Goal: Task Accomplishment & Management: Use online tool/utility

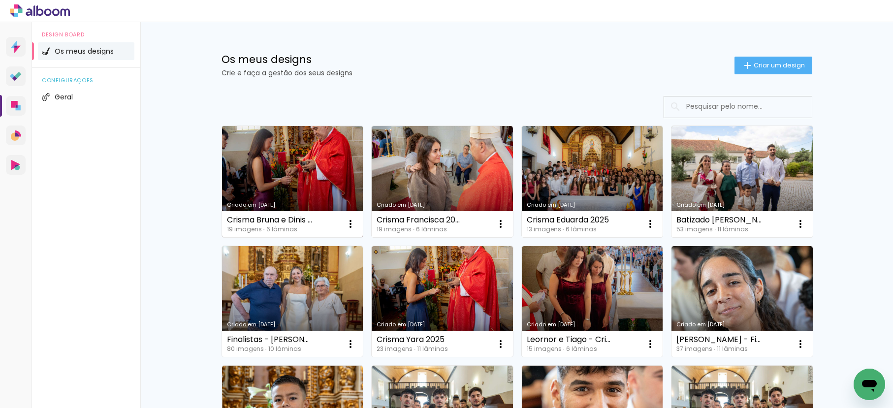
click at [282, 165] on link "Criado em [DATE]" at bounding box center [292, 181] width 141 height 111
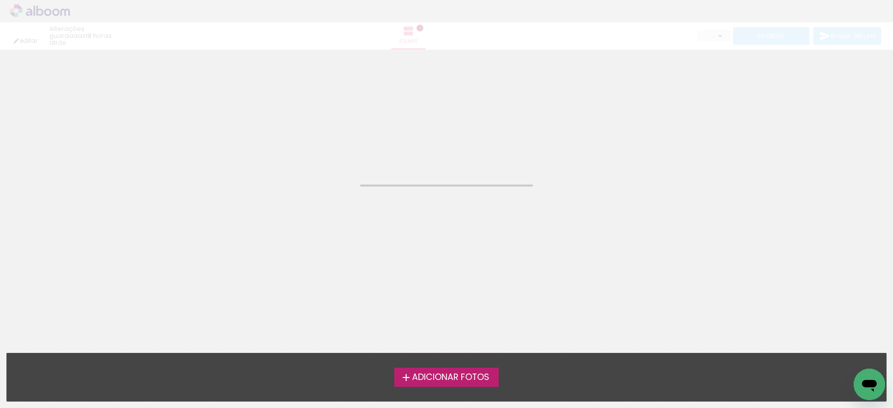
click at [91, 8] on div "editar 18 horas atrás. Folhas Finalizar Enviar álbum" at bounding box center [446, 25] width 893 height 50
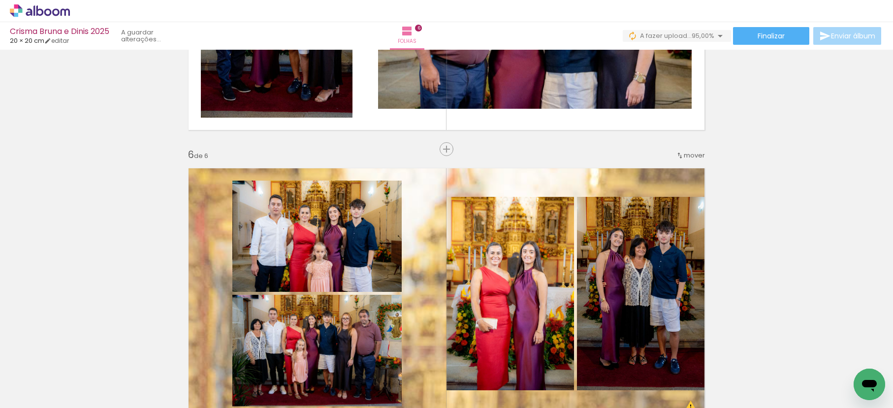
scroll to position [0, 293]
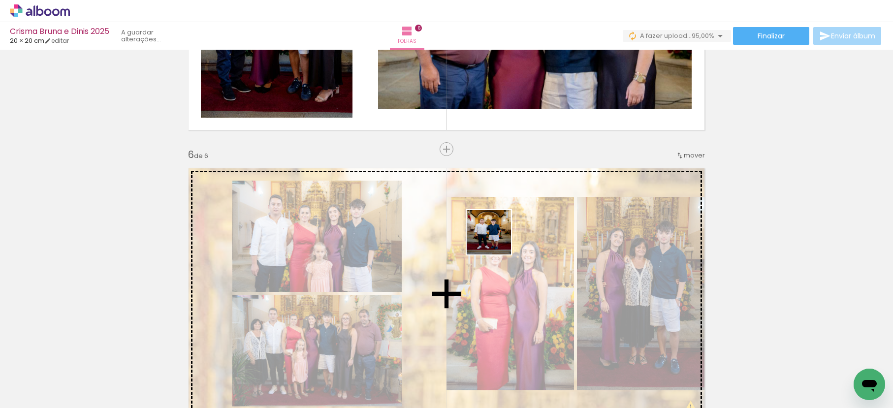
drag, startPoint x: 857, startPoint y: 371, endPoint x: 496, endPoint y: 240, distance: 384.0
click at [496, 240] on quentale-workspace at bounding box center [446, 204] width 893 height 408
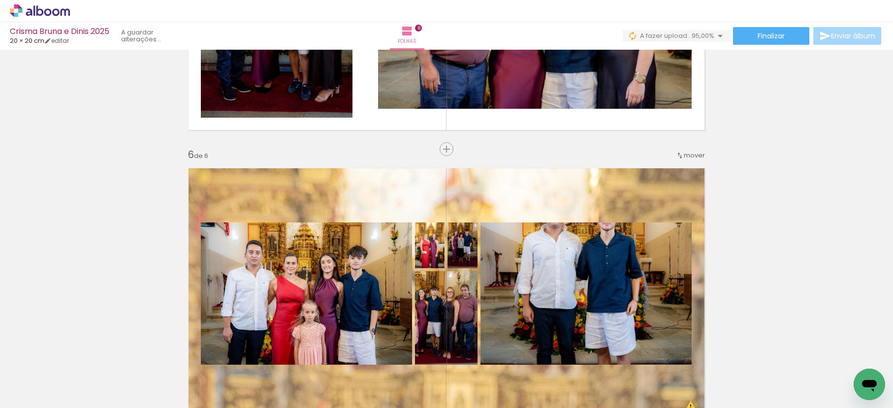
scroll to position [1564, 0]
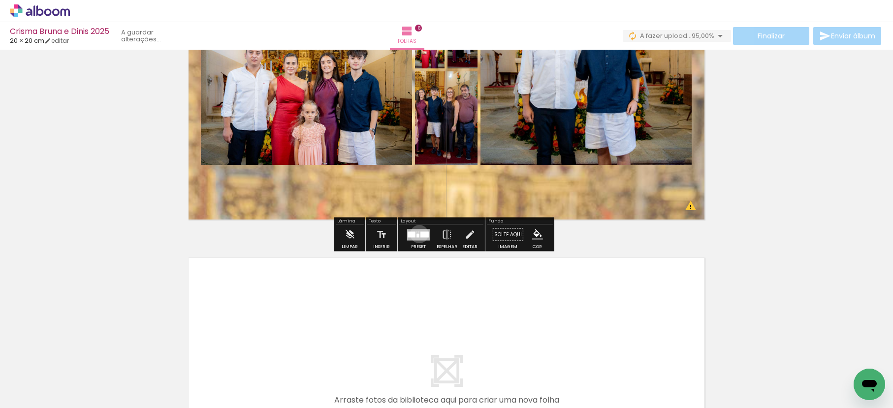
click at [417, 234] on div at bounding box center [418, 234] width 23 height 11
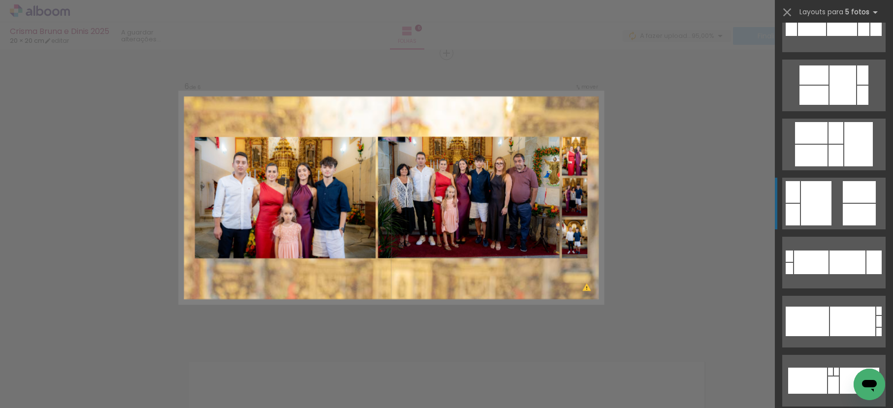
scroll to position [525, 0]
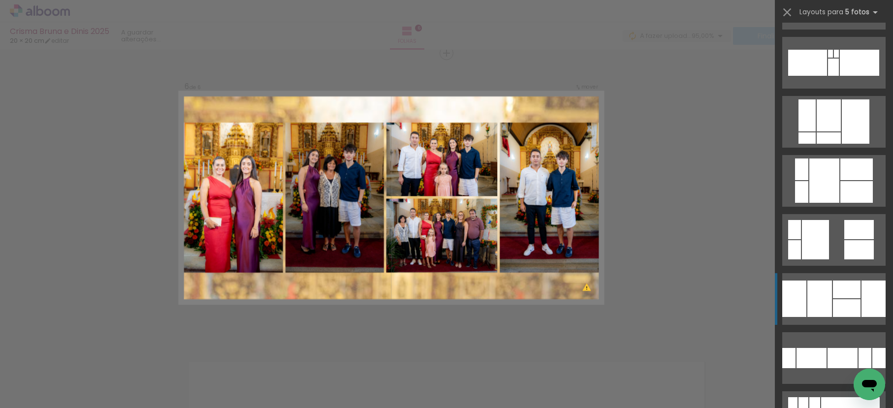
click at [843, 306] on div at bounding box center [847, 308] width 28 height 18
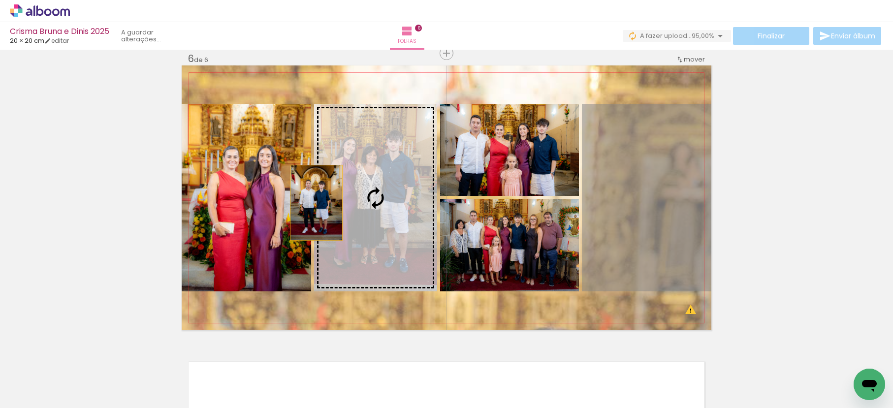
drag, startPoint x: 657, startPoint y: 182, endPoint x: 351, endPoint y: 204, distance: 306.6
click at [0, 0] on slot at bounding box center [0, 0] width 0 height 0
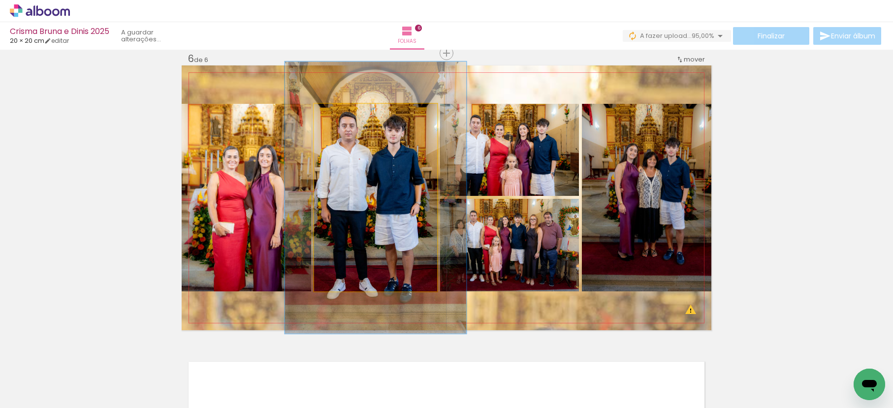
drag, startPoint x: 336, startPoint y: 116, endPoint x: 353, endPoint y: 117, distance: 17.3
click at [353, 117] on div at bounding box center [353, 114] width 16 height 16
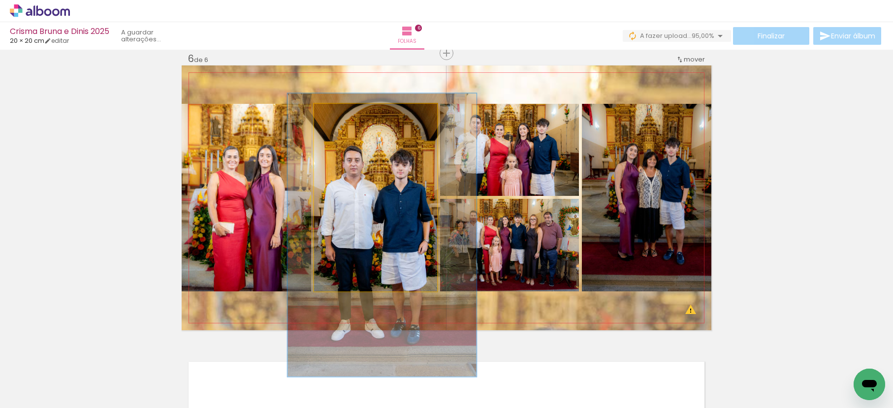
drag, startPoint x: 360, startPoint y: 155, endPoint x: 365, endPoint y: 189, distance: 34.4
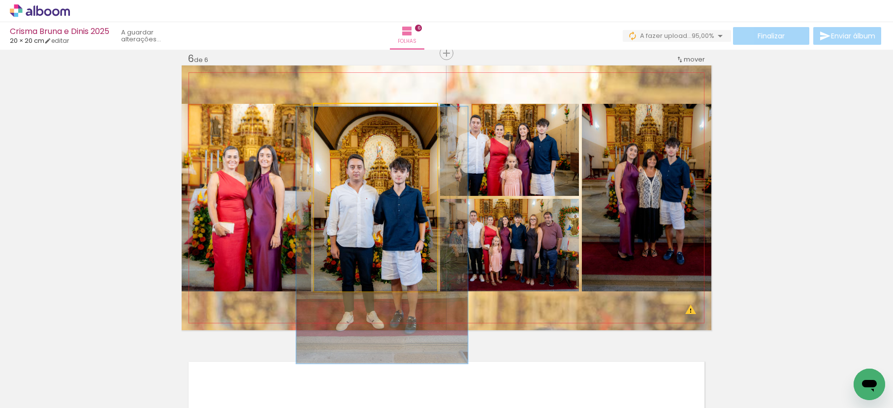
drag, startPoint x: 353, startPoint y: 112, endPoint x: 348, endPoint y: 116, distance: 6.7
type paper-slider "137"
click at [348, 116] on div at bounding box center [351, 114] width 9 height 9
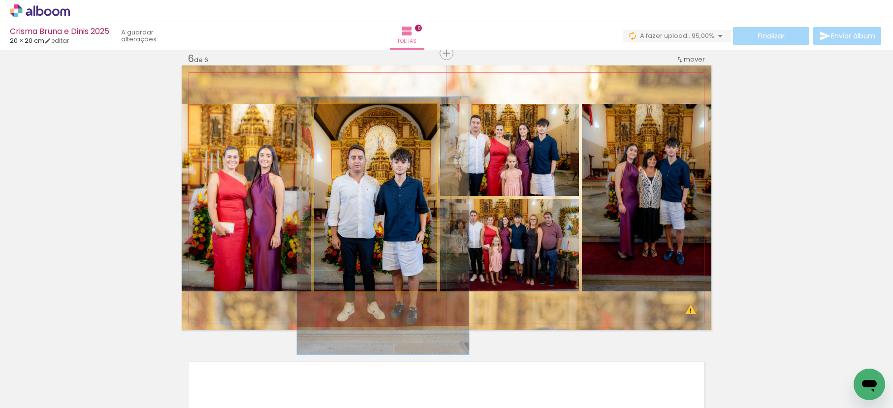
drag, startPoint x: 375, startPoint y: 180, endPoint x: 376, endPoint y: 171, distance: 9.4
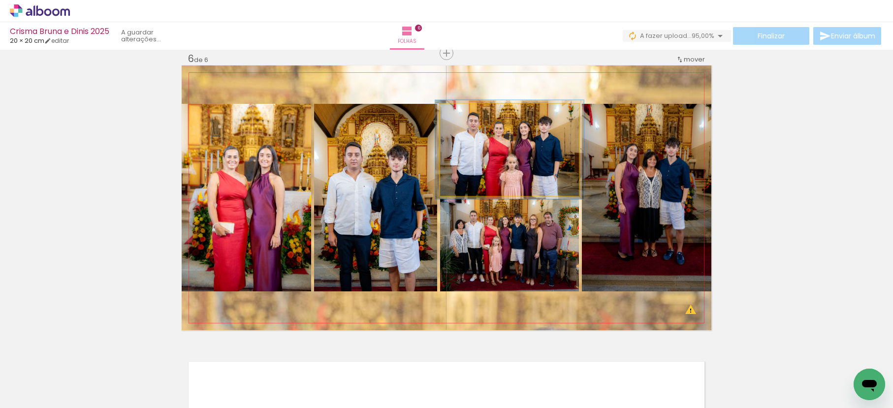
type paper-slider "107"
click at [458, 113] on div at bounding box center [466, 114] width 16 height 16
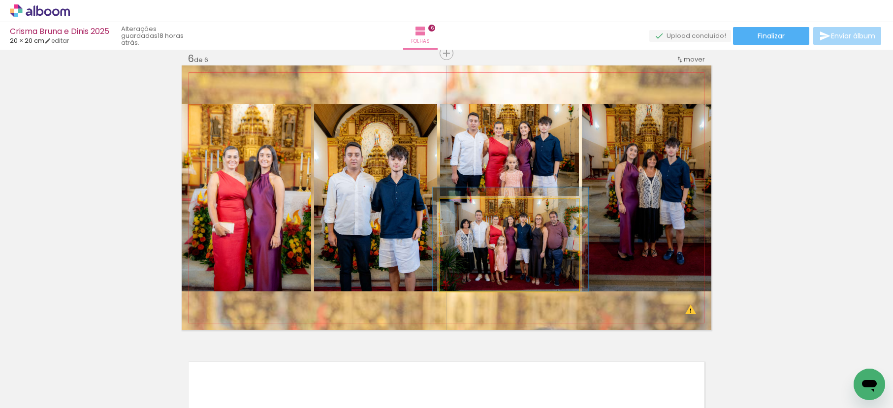
drag, startPoint x: 514, startPoint y: 235, endPoint x: 519, endPoint y: 230, distance: 7.0
type paper-slider "115"
click at [468, 205] on div at bounding box center [469, 209] width 16 height 16
drag, startPoint x: 530, startPoint y: 245, endPoint x: 530, endPoint y: 238, distance: 6.9
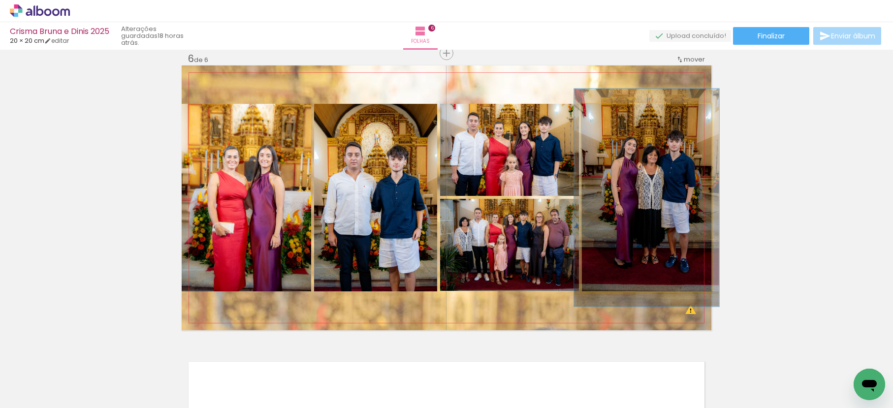
click at [605, 115] on div at bounding box center [609, 114] width 9 height 9
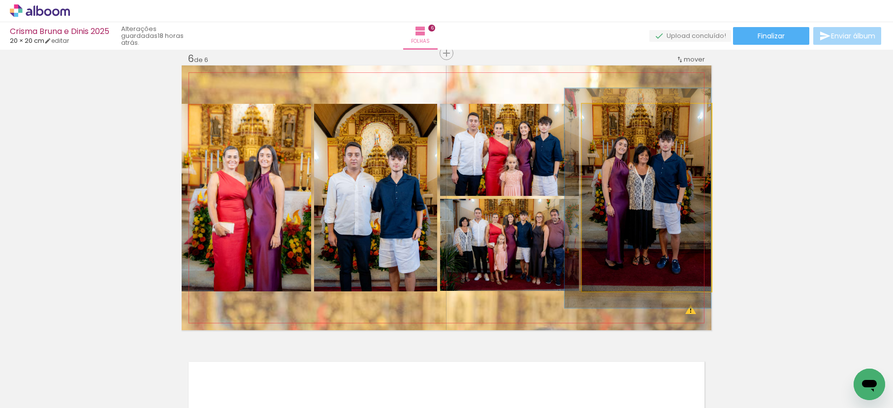
drag, startPoint x: 665, startPoint y: 224, endPoint x: 641, endPoint y: 225, distance: 24.1
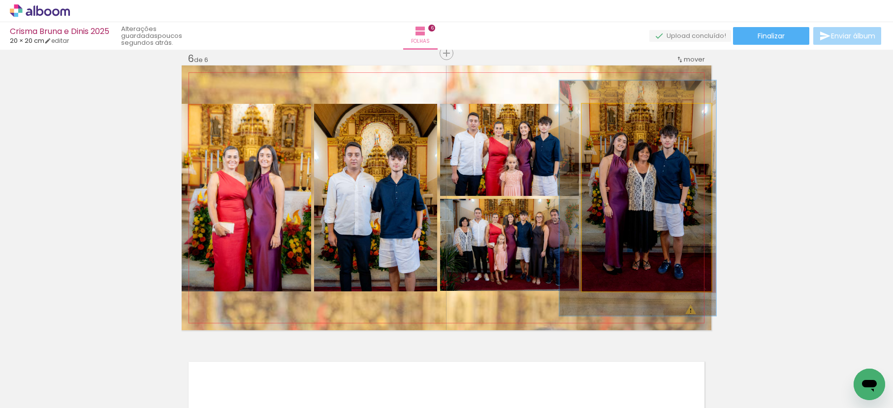
type paper-slider "121"
click at [612, 114] on div at bounding box center [613, 114] width 16 height 16
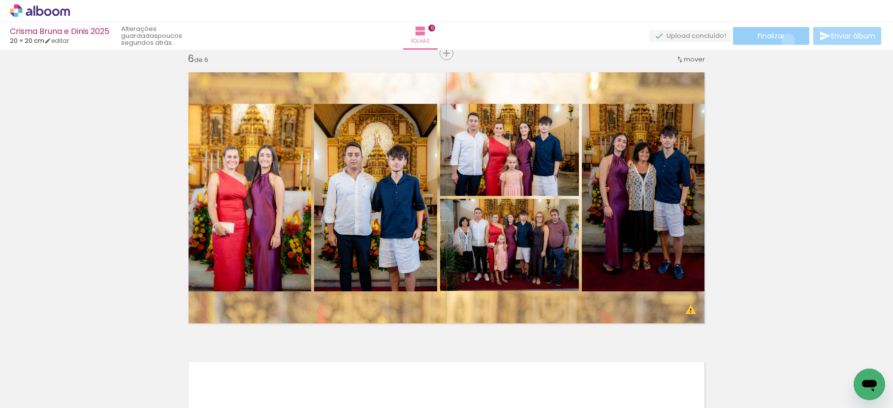
click at [785, 40] on paper-button "Finalizar" at bounding box center [771, 36] width 76 height 18
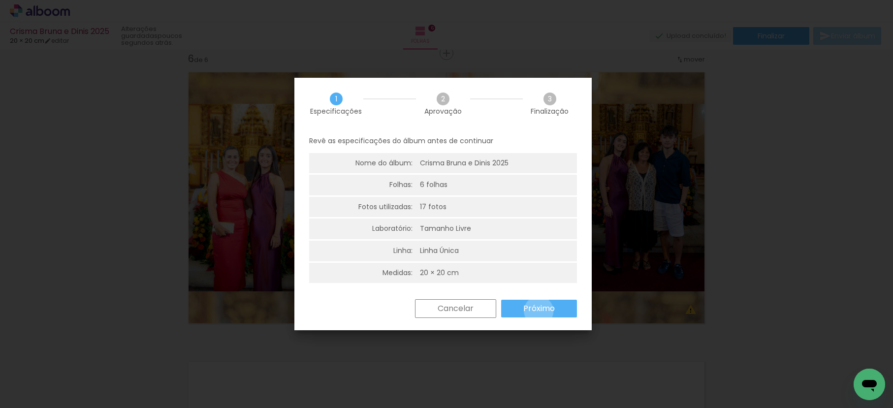
click at [0, 0] on slot "Próximo" at bounding box center [0, 0] width 0 height 0
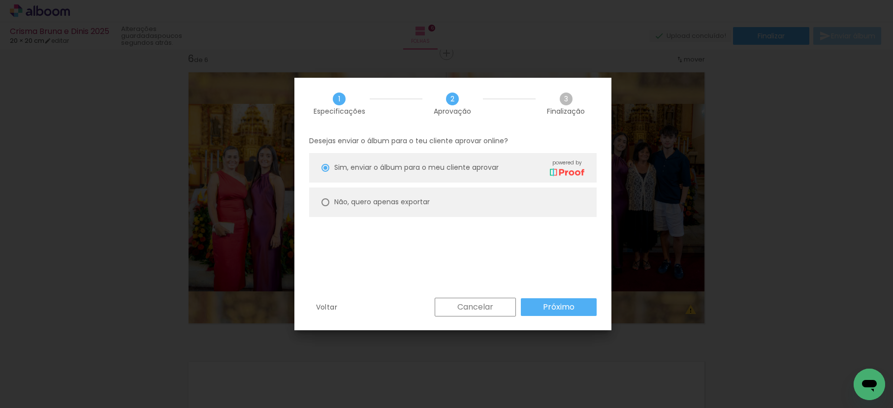
click at [395, 208] on paper-radio-button "Não, quero apenas exportar" at bounding box center [453, 203] width 288 height 30
type paper-radio-button "on"
click at [538, 306] on paper-button "Próximo" at bounding box center [559, 307] width 76 height 18
type input "Alta, 300 DPI"
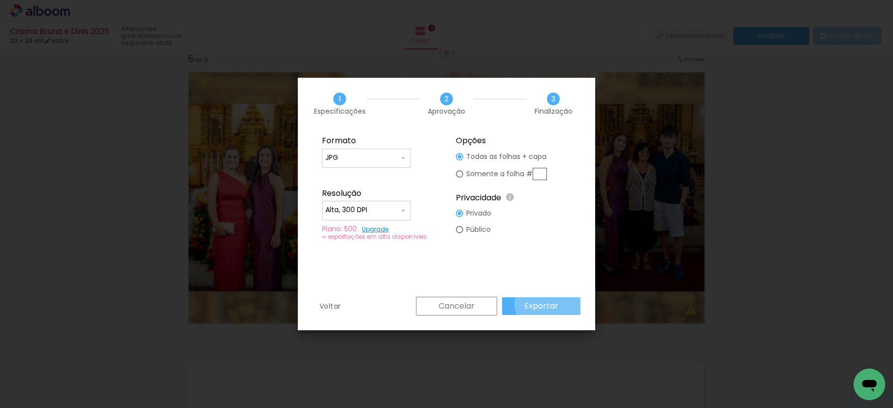
click at [0, 0] on slot "Exportar" at bounding box center [0, 0] width 0 height 0
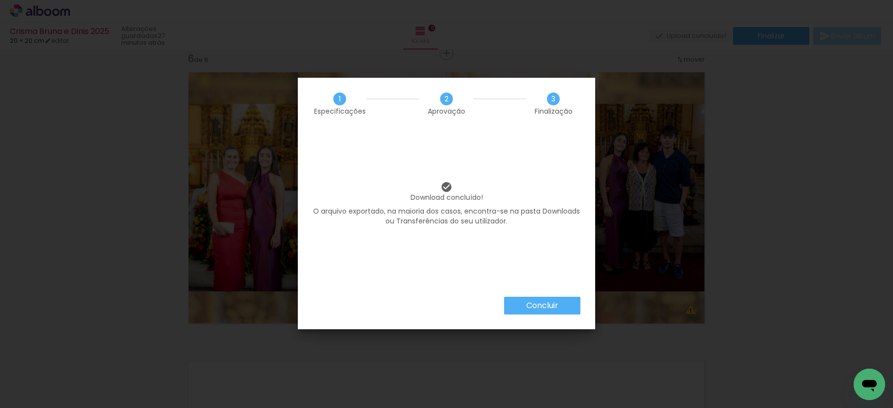
click at [509, 308] on paper-button "Concluir" at bounding box center [542, 306] width 76 height 18
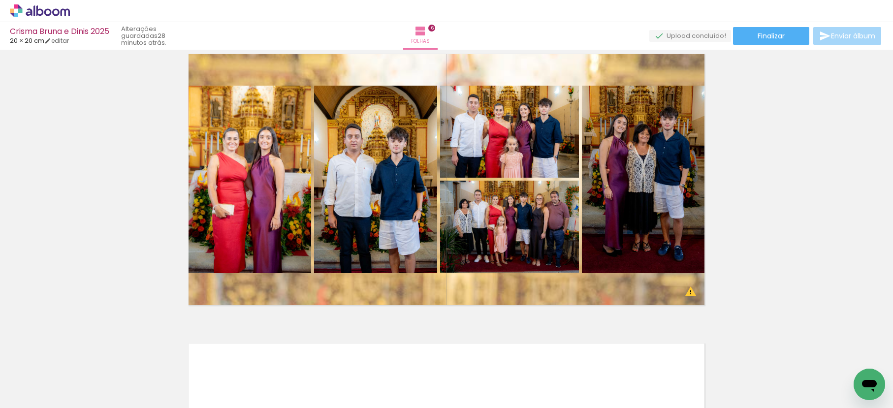
scroll to position [1479, 0]
